Goal: Find specific fact: Find specific page/section

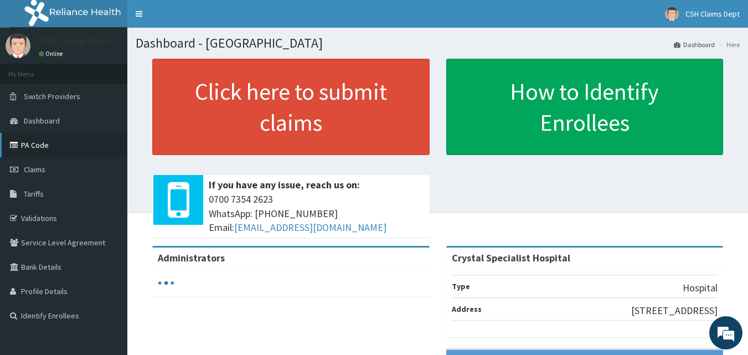
click at [17, 141] on link "PA Code" at bounding box center [63, 145] width 127 height 24
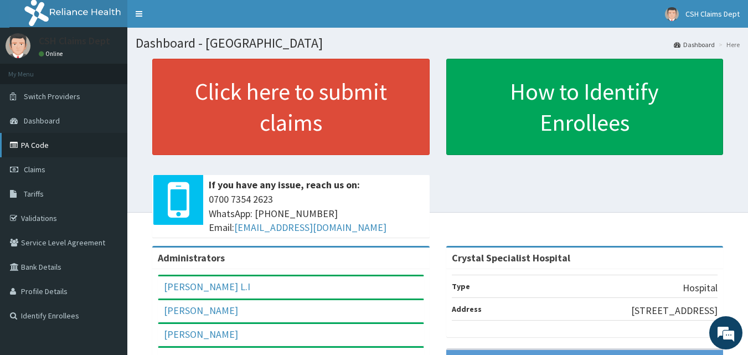
click at [45, 150] on link "PA Code" at bounding box center [63, 145] width 127 height 24
click at [24, 145] on link "PA Code" at bounding box center [63, 145] width 127 height 24
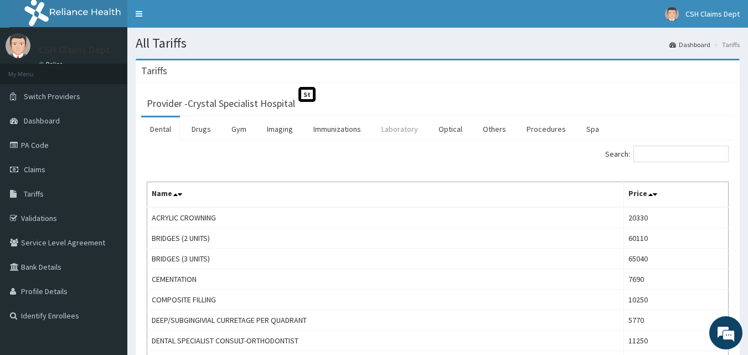
click at [388, 124] on link "Laboratory" at bounding box center [400, 128] width 54 height 23
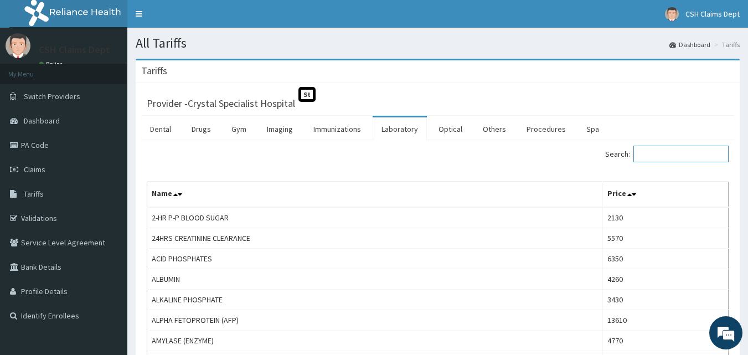
click at [654, 149] on input "Search:" at bounding box center [680, 154] width 95 height 17
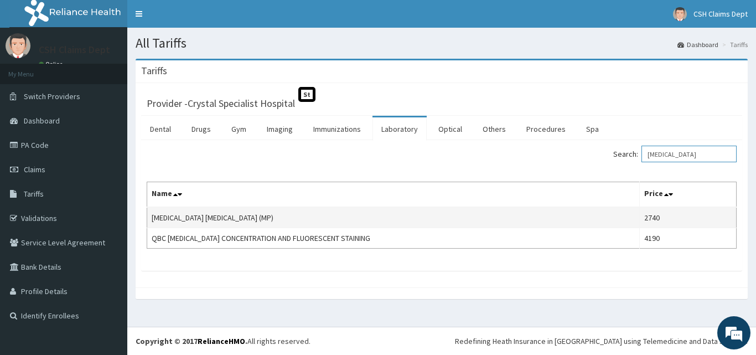
type input "[MEDICAL_DATA]"
drag, startPoint x: 657, startPoint y: 214, endPoint x: 618, endPoint y: 215, distance: 39.3
click at [618, 215] on tr "[MEDICAL_DATA] [MEDICAL_DATA] (MP) 2740" at bounding box center [442, 217] width 590 height 21
copy tr "2740"
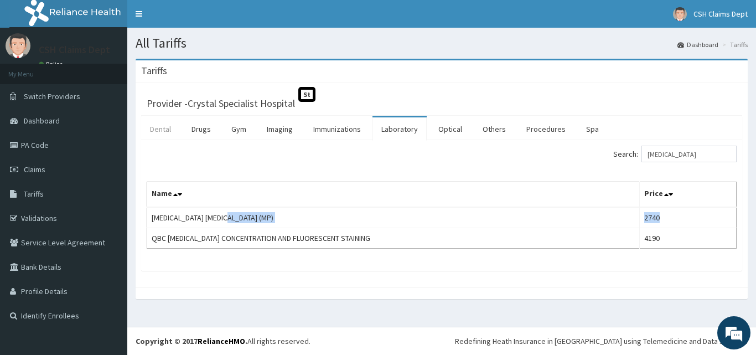
click at [156, 132] on link "Dental" at bounding box center [160, 128] width 39 height 23
